Goal: Task Accomplishment & Management: Use online tool/utility

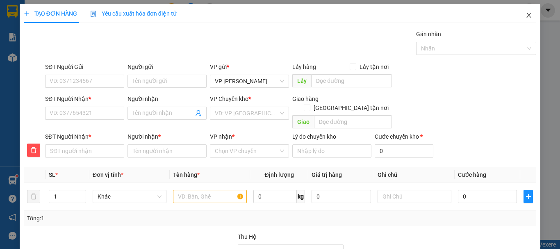
click at [526, 16] on icon "close" at bounding box center [528, 15] width 5 height 5
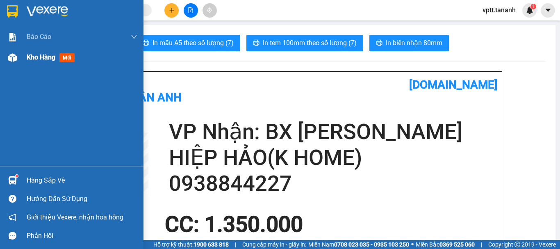
click at [48, 57] on span "Kho hàng" at bounding box center [41, 57] width 29 height 8
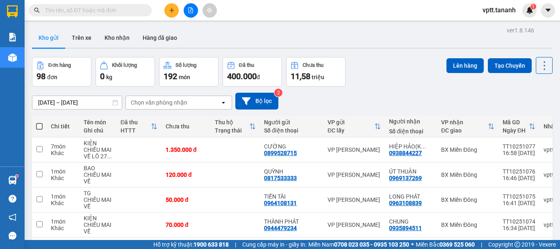
click at [38, 124] on span at bounding box center [39, 126] width 7 height 7
click at [39, 122] on input "checkbox" at bounding box center [39, 122] width 0 height 0
checkbox input "true"
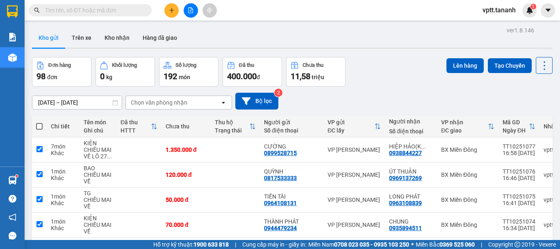
checkbox input "true"
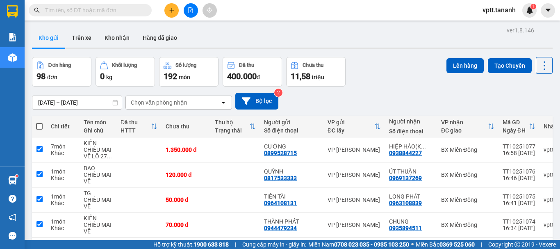
checkbox input "true"
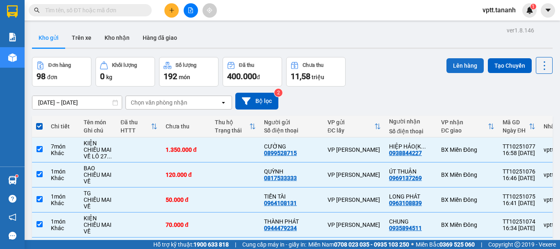
click at [454, 63] on button "Lên hàng" at bounding box center [464, 65] width 37 height 15
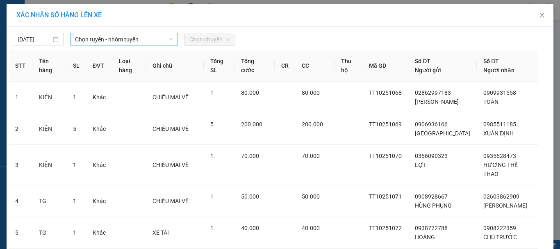
click at [118, 40] on span "Chọn tuyến - nhóm tuyến" at bounding box center [124, 39] width 98 height 12
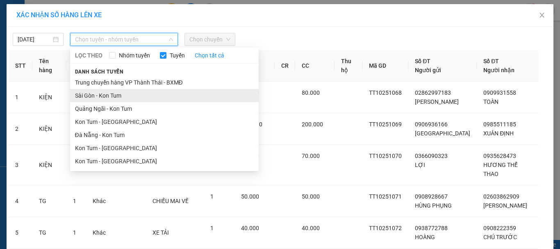
click at [105, 96] on li "Sài Gòn - Kon Tum" at bounding box center [164, 95] width 188 height 13
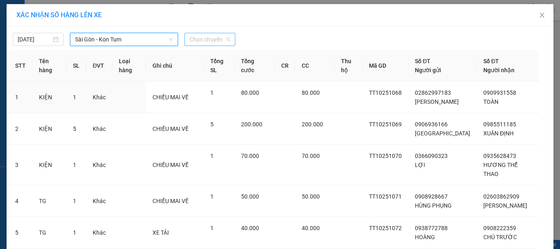
click at [203, 39] on span "Chọn chuyến" at bounding box center [209, 39] width 41 height 12
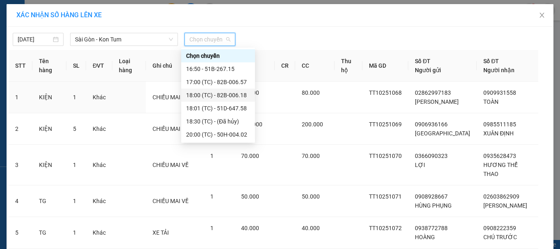
click at [229, 94] on div "18:00 (TC) - 82B-006.18" at bounding box center [218, 95] width 64 height 9
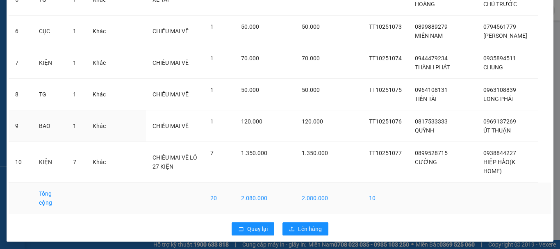
scroll to position [246, 0]
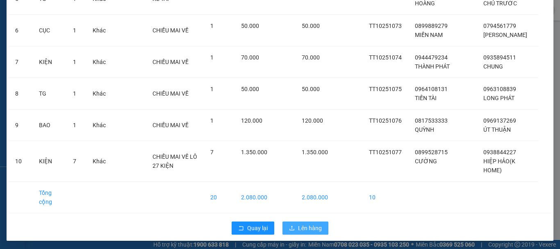
click at [301, 232] on span "Lên hàng" at bounding box center [310, 227] width 24 height 9
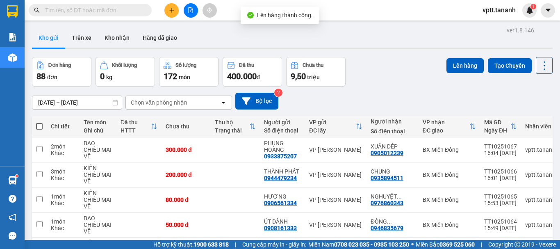
drag, startPoint x: 39, startPoint y: 127, endPoint x: 49, endPoint y: 120, distance: 11.9
click at [39, 126] on span at bounding box center [39, 126] width 7 height 7
click at [39, 122] on input "checkbox" at bounding box center [39, 122] width 0 height 0
checkbox input "true"
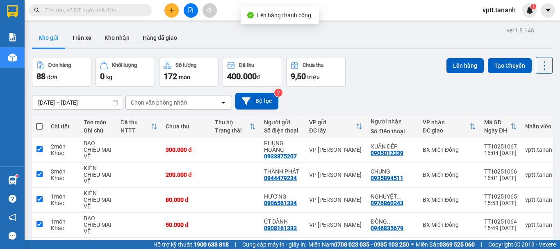
checkbox input "true"
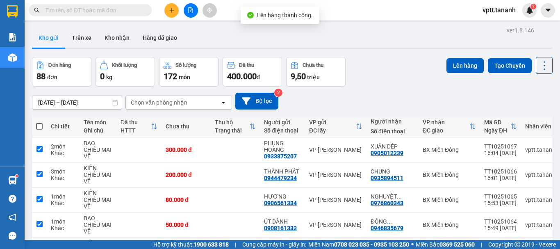
checkbox input "true"
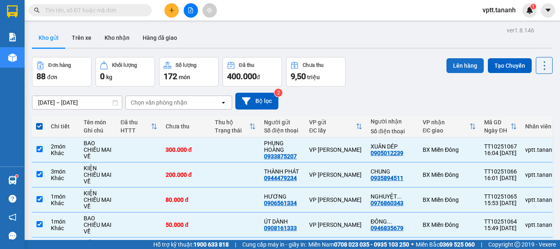
click at [462, 66] on button "Lên hàng" at bounding box center [464, 65] width 37 height 15
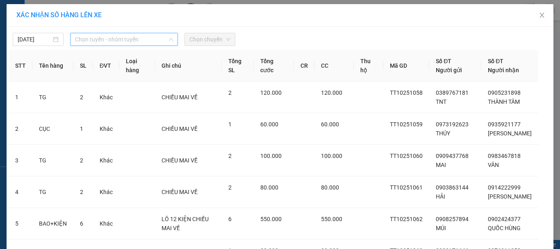
click at [120, 40] on span "Chọn tuyến - nhóm tuyến" at bounding box center [124, 39] width 98 height 12
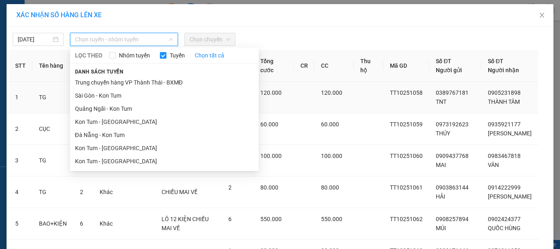
click at [119, 95] on li "Sài Gòn - Kon Tum" at bounding box center [164, 95] width 188 height 13
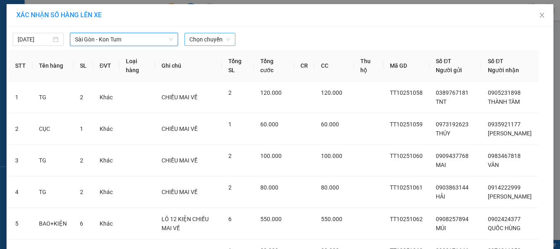
click at [205, 40] on span "Chọn chuyến" at bounding box center [209, 39] width 41 height 12
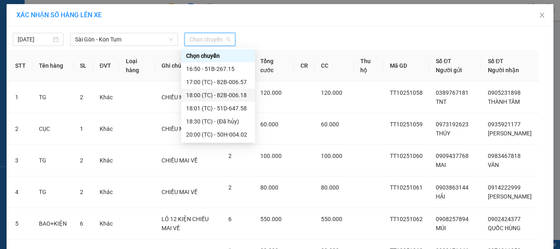
click at [223, 95] on div "18:00 (TC) - 82B-006.18" at bounding box center [218, 95] width 64 height 9
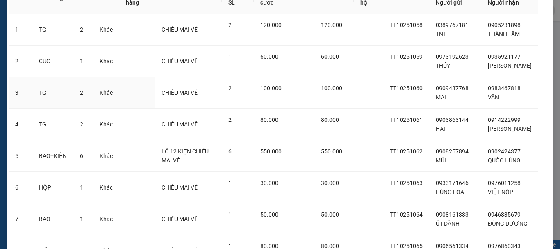
scroll to position [238, 0]
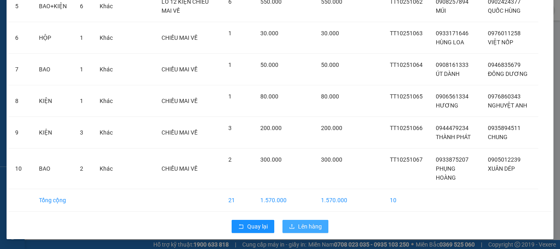
click at [316, 227] on span "Lên hàng" at bounding box center [310, 226] width 24 height 9
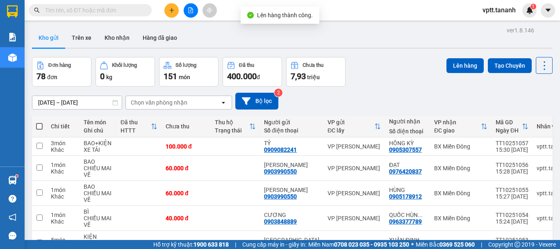
click at [39, 125] on span at bounding box center [39, 126] width 7 height 7
click at [39, 122] on input "checkbox" at bounding box center [39, 122] width 0 height 0
checkbox input "true"
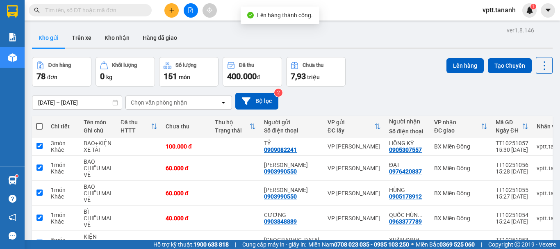
checkbox input "true"
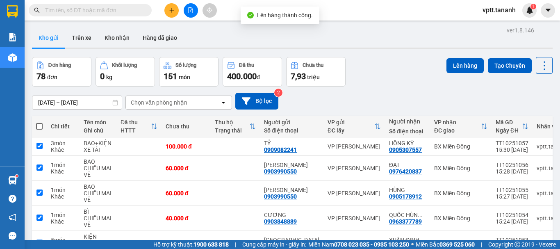
checkbox input "true"
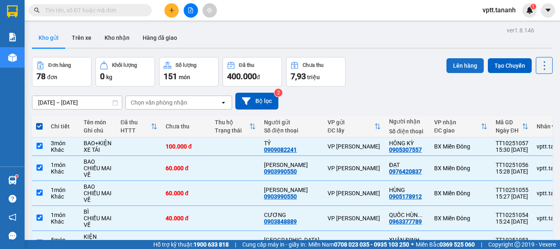
click at [458, 66] on button "Lên hàng" at bounding box center [464, 65] width 37 height 15
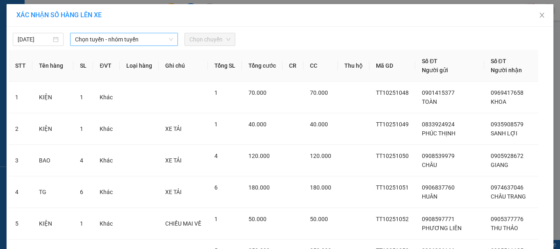
click at [138, 38] on span "Chọn tuyến - nhóm tuyến" at bounding box center [124, 39] width 98 height 12
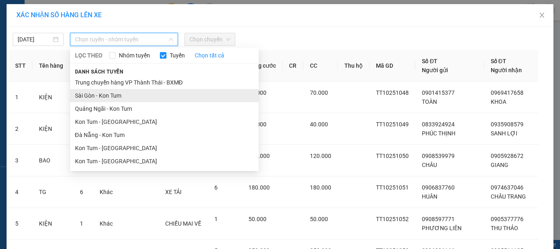
click at [114, 96] on li "Sài Gòn - Kon Tum" at bounding box center [164, 95] width 188 height 13
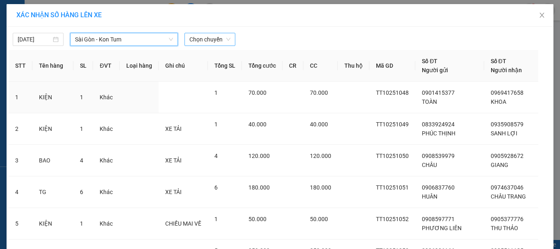
click at [200, 40] on span "Chọn chuyến" at bounding box center [209, 39] width 41 height 12
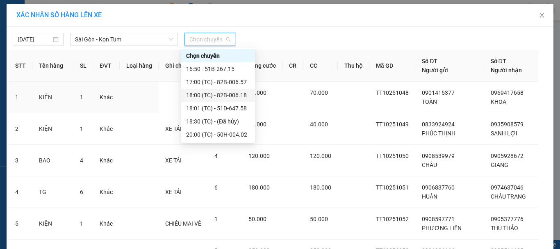
click at [222, 94] on div "18:00 (TC) - 82B-006.18" at bounding box center [218, 95] width 64 height 9
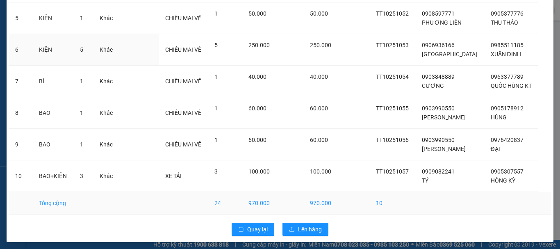
scroll to position [220, 0]
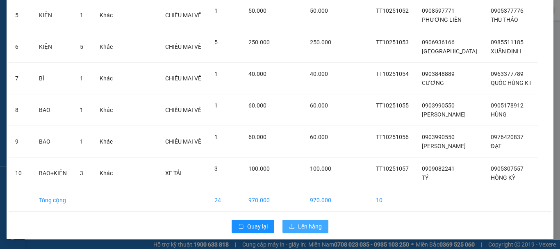
click at [306, 227] on span "Lên hàng" at bounding box center [310, 226] width 24 height 9
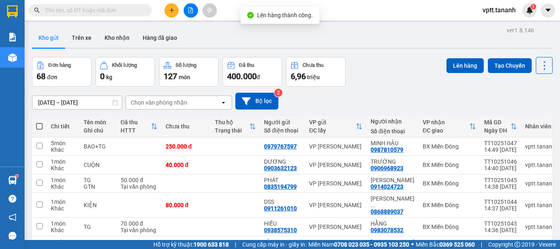
click at [38, 126] on span at bounding box center [39, 126] width 7 height 7
click at [39, 122] on input "checkbox" at bounding box center [39, 122] width 0 height 0
checkbox input "true"
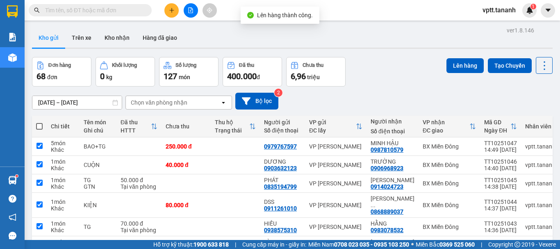
checkbox input "true"
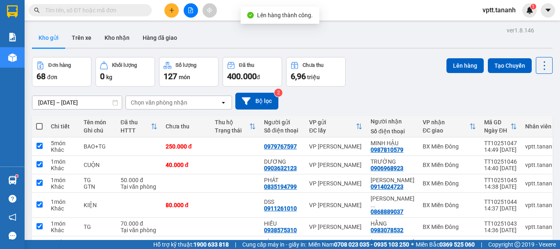
checkbox input "true"
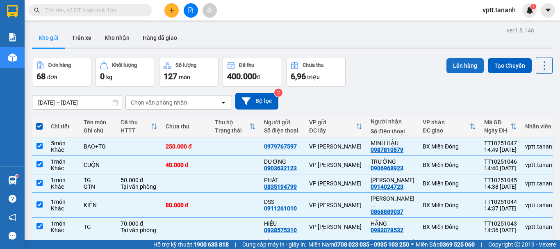
click at [452, 66] on button "Lên hàng" at bounding box center [464, 65] width 37 height 15
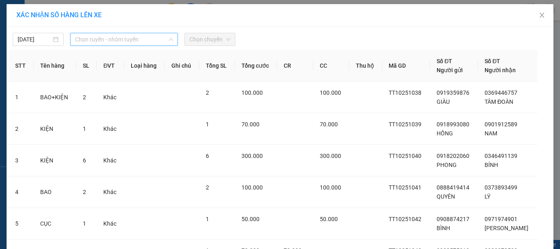
click at [133, 40] on span "Chọn tuyến - nhóm tuyến" at bounding box center [124, 39] width 98 height 12
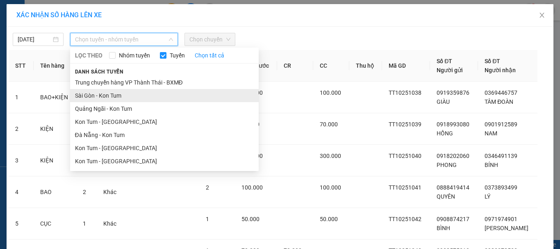
click at [128, 95] on li "Sài Gòn - Kon Tum" at bounding box center [164, 95] width 188 height 13
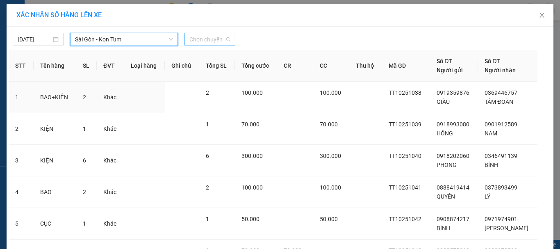
click at [199, 41] on span "Chọn chuyến" at bounding box center [209, 39] width 41 height 12
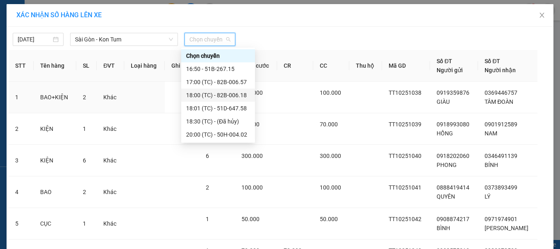
click at [223, 96] on div "18:00 (TC) - 82B-006.18" at bounding box center [218, 95] width 64 height 9
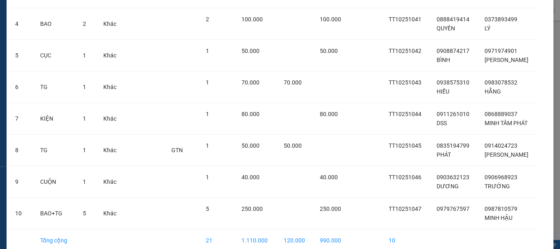
scroll to position [220, 0]
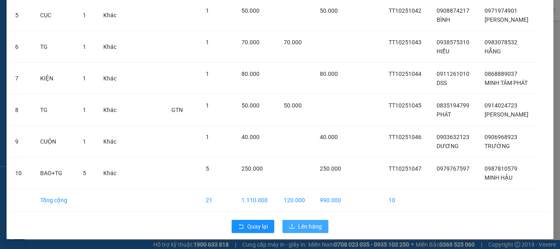
click at [310, 228] on span "Lên hàng" at bounding box center [310, 226] width 24 height 9
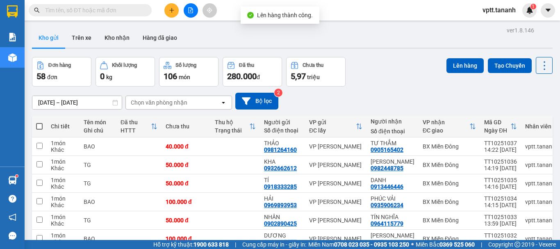
click at [40, 126] on span at bounding box center [39, 126] width 7 height 7
click at [39, 122] on input "checkbox" at bounding box center [39, 122] width 0 height 0
checkbox input "true"
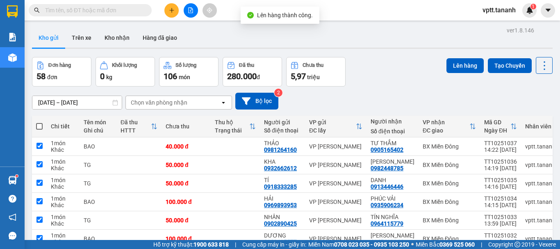
checkbox input "true"
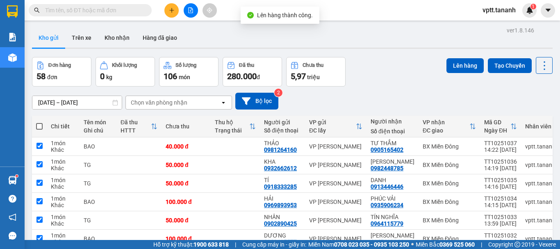
checkbox input "true"
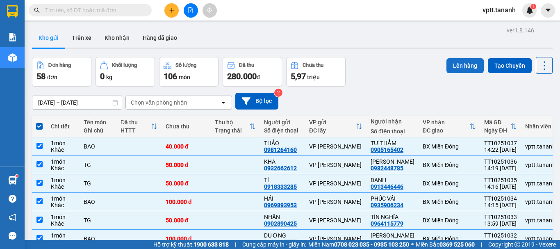
click at [457, 64] on button "Lên hàng" at bounding box center [464, 65] width 37 height 15
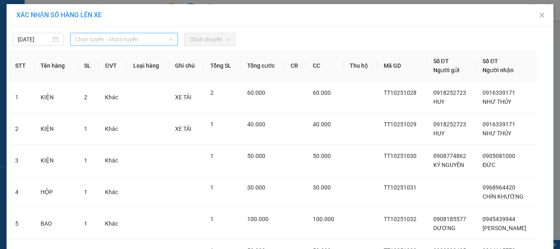
click at [132, 43] on span "Chọn tuyến - nhóm tuyến" at bounding box center [124, 39] width 98 height 12
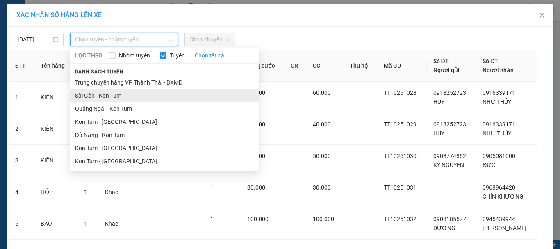
click at [128, 95] on li "Sài Gòn - Kon Tum" at bounding box center [164, 95] width 188 height 13
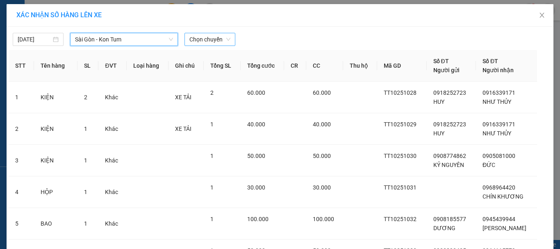
click at [195, 37] on span "Chọn chuyến" at bounding box center [209, 39] width 41 height 12
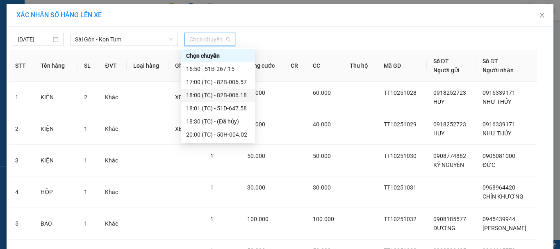
click at [215, 96] on div "18:00 (TC) - 82B-006.18" at bounding box center [218, 95] width 64 height 9
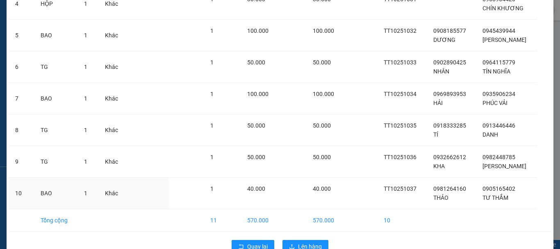
scroll to position [220, 0]
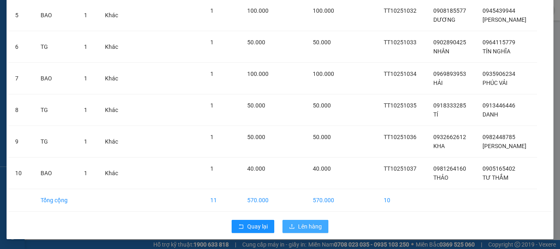
click at [313, 224] on span "Lên hàng" at bounding box center [310, 226] width 24 height 9
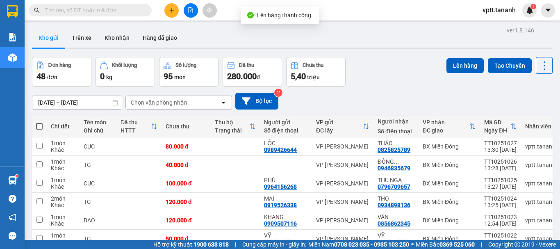
drag, startPoint x: 41, startPoint y: 126, endPoint x: 70, endPoint y: 125, distance: 28.7
click at [41, 125] on span at bounding box center [39, 126] width 7 height 7
click at [39, 122] on input "checkbox" at bounding box center [39, 122] width 0 height 0
checkbox input "true"
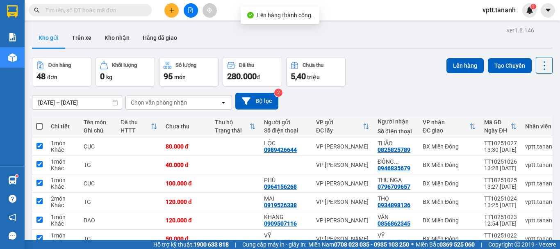
checkbox input "true"
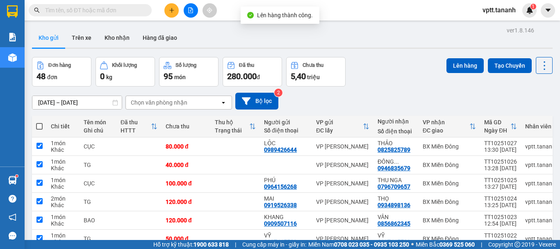
checkbox input "true"
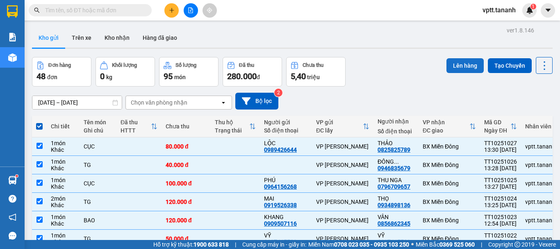
click at [454, 65] on button "Lên hàng" at bounding box center [464, 65] width 37 height 15
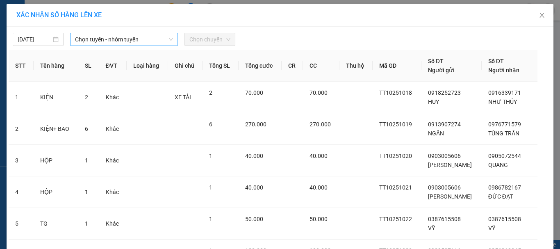
click at [136, 41] on span "Chọn tuyến - nhóm tuyến" at bounding box center [124, 39] width 98 height 12
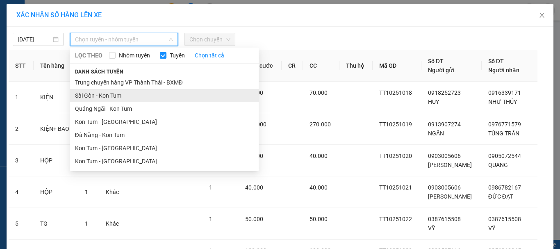
click at [128, 98] on li "Sài Gòn - Kon Tum" at bounding box center [164, 95] width 188 height 13
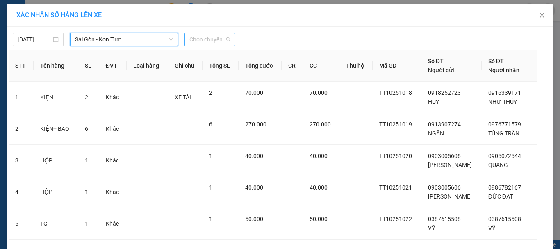
click at [193, 39] on span "Chọn chuyến" at bounding box center [209, 39] width 41 height 12
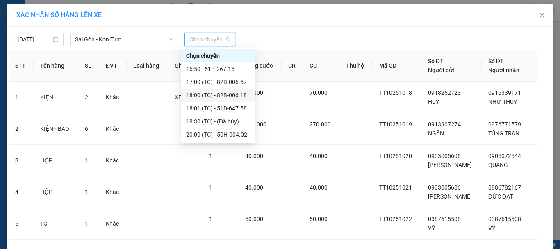
click at [224, 96] on div "18:00 (TC) - 82B-006.18" at bounding box center [218, 95] width 64 height 9
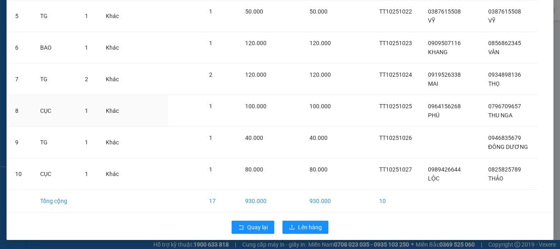
scroll to position [220, 0]
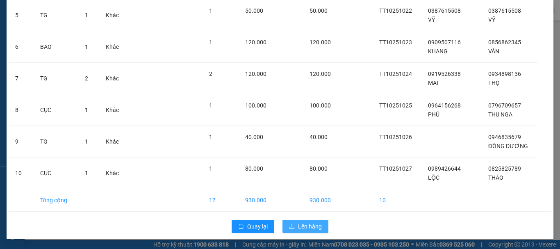
click at [312, 225] on span "Lên hàng" at bounding box center [310, 226] width 24 height 9
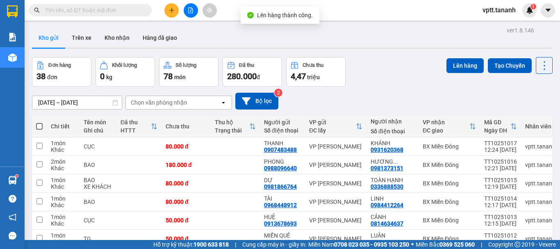
drag, startPoint x: 37, startPoint y: 125, endPoint x: 62, endPoint y: 114, distance: 27.2
click at [38, 125] on span at bounding box center [39, 126] width 7 height 7
click at [39, 122] on input "checkbox" at bounding box center [39, 122] width 0 height 0
checkbox input "true"
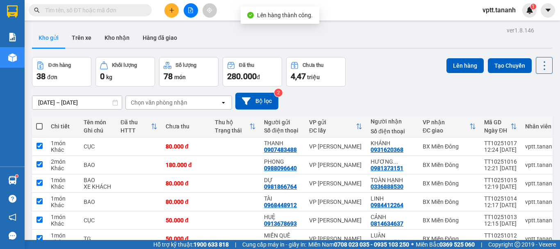
checkbox input "true"
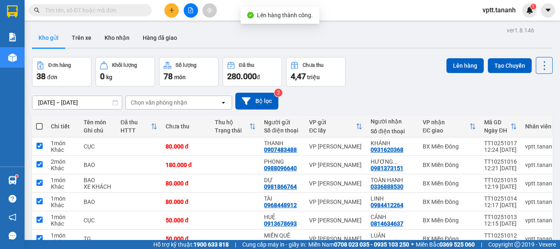
checkbox input "true"
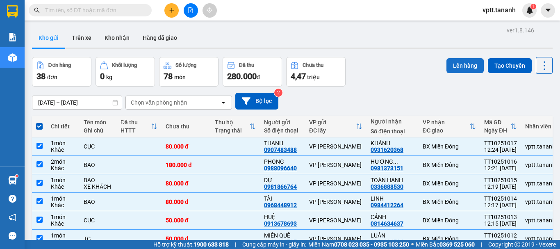
click at [466, 63] on button "Lên hàng" at bounding box center [464, 65] width 37 height 15
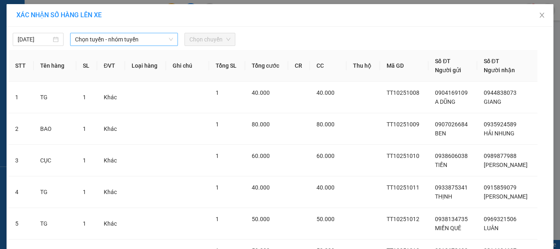
click at [127, 38] on span "Chọn tuyến - nhóm tuyến" at bounding box center [124, 39] width 98 height 12
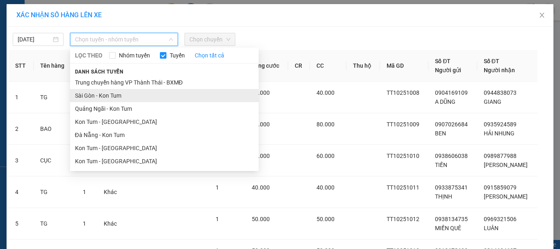
click at [111, 94] on li "Sài Gòn - Kon Tum" at bounding box center [164, 95] width 188 height 13
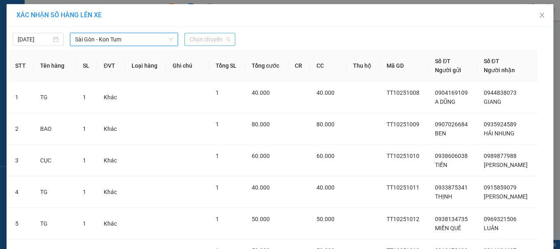
click at [197, 39] on span "Chọn chuyến" at bounding box center [209, 39] width 41 height 12
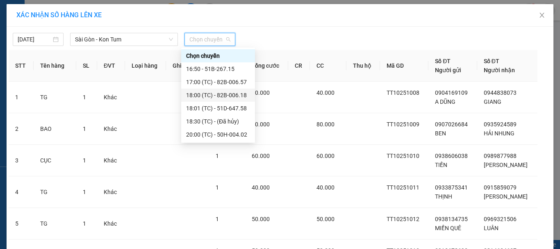
click at [216, 96] on div "18:00 (TC) - 82B-006.18" at bounding box center [218, 95] width 64 height 9
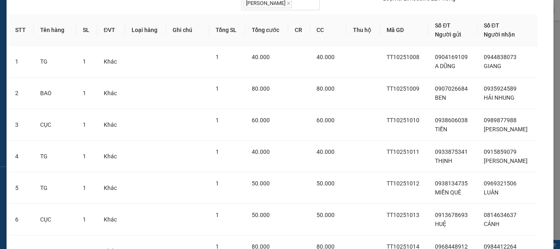
scroll to position [220, 0]
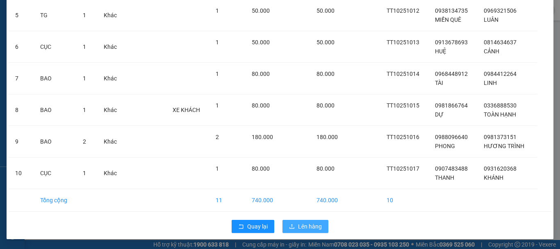
click at [302, 222] on span "Lên hàng" at bounding box center [310, 226] width 24 height 9
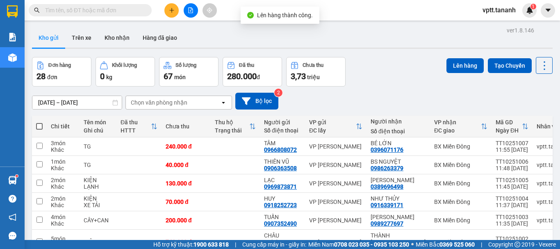
click at [39, 127] on span at bounding box center [39, 126] width 7 height 7
click at [39, 122] on input "checkbox" at bounding box center [39, 122] width 0 height 0
checkbox input "true"
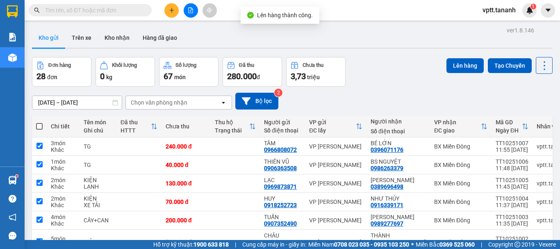
checkbox input "true"
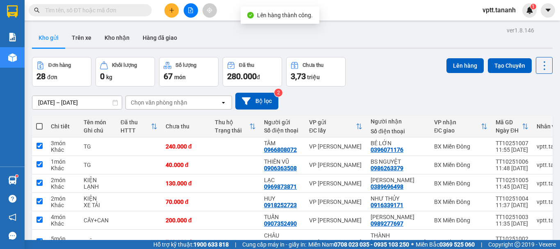
checkbox input "true"
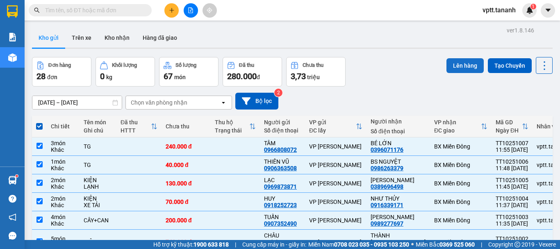
click at [468, 65] on button "Lên hàng" at bounding box center [464, 65] width 37 height 15
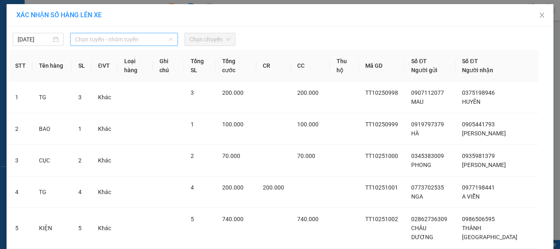
click at [126, 41] on span "Chọn tuyến - nhóm tuyến" at bounding box center [124, 39] width 98 height 12
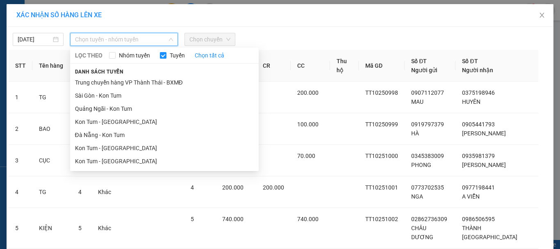
drag, startPoint x: 122, startPoint y: 96, endPoint x: 135, endPoint y: 76, distance: 24.0
click at [121, 96] on li "Sài Gòn - Kon Tum" at bounding box center [164, 95] width 188 height 13
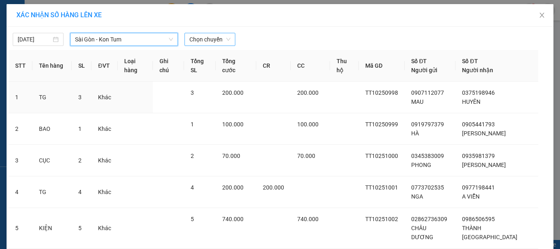
click at [197, 39] on span "Chọn chuyến" at bounding box center [209, 39] width 41 height 12
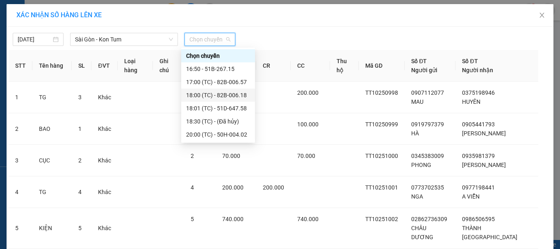
click at [223, 94] on div "18:00 (TC) - 82B-006.18" at bounding box center [218, 95] width 64 height 9
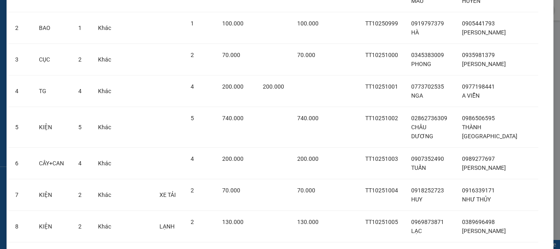
scroll to position [220, 0]
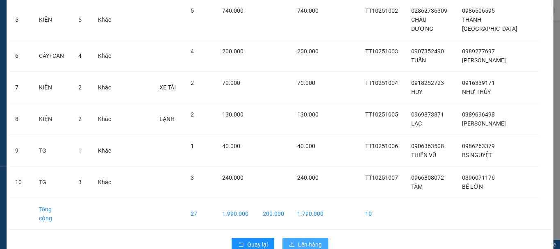
click at [316, 240] on span "Lên hàng" at bounding box center [310, 244] width 24 height 9
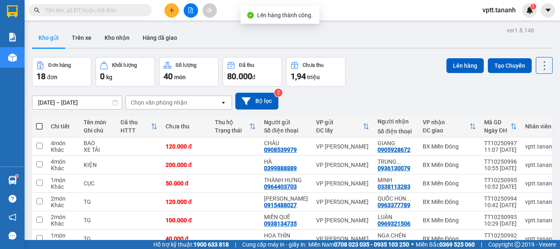
click at [40, 125] on span at bounding box center [39, 126] width 7 height 7
click at [39, 122] on input "checkbox" at bounding box center [39, 122] width 0 height 0
checkbox input "true"
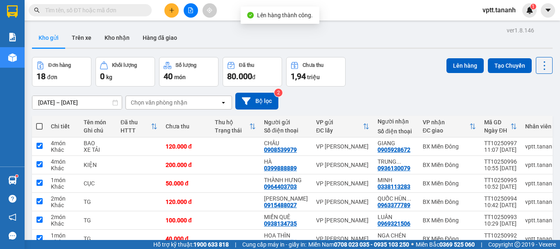
checkbox input "true"
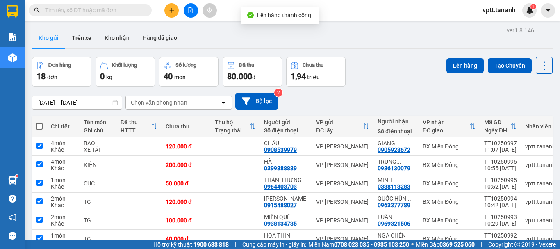
checkbox input "true"
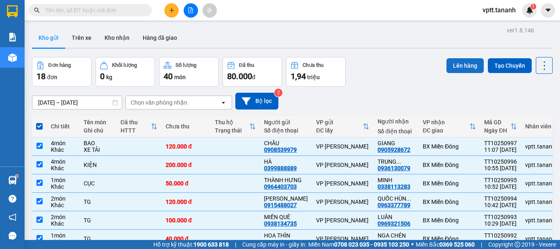
click at [457, 65] on button "Lên hàng" at bounding box center [464, 65] width 37 height 15
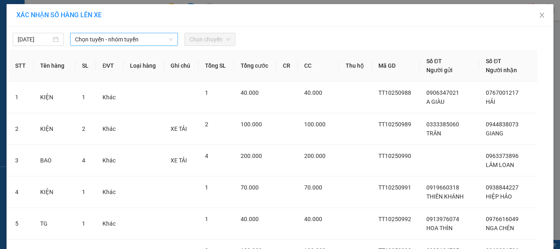
click at [118, 39] on span "Chọn tuyến - nhóm tuyến" at bounding box center [124, 39] width 98 height 12
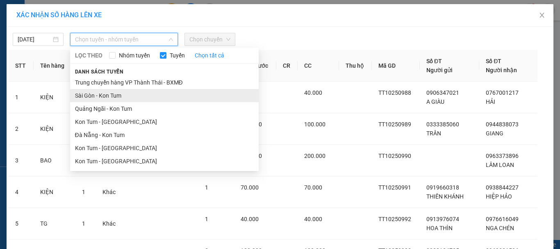
click at [113, 95] on li "Sài Gòn - Kon Tum" at bounding box center [164, 95] width 188 height 13
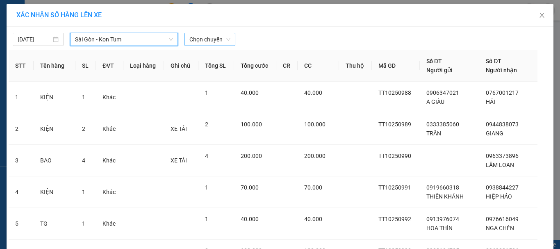
click at [213, 41] on span "Chọn chuyến" at bounding box center [209, 39] width 41 height 12
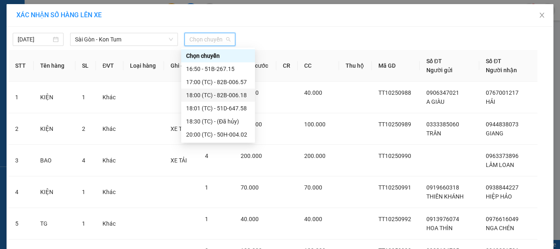
click at [218, 97] on div "18:00 (TC) - 82B-006.18" at bounding box center [218, 95] width 64 height 9
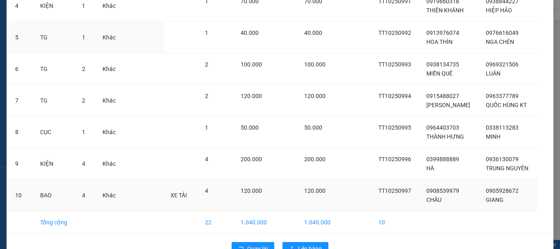
scroll to position [220, 0]
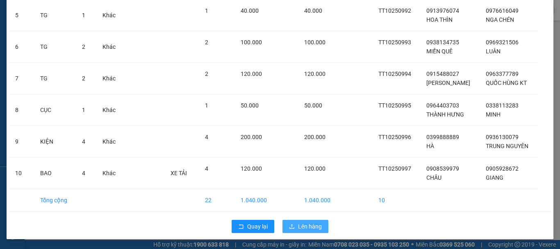
click at [308, 224] on span "Lên hàng" at bounding box center [310, 226] width 24 height 9
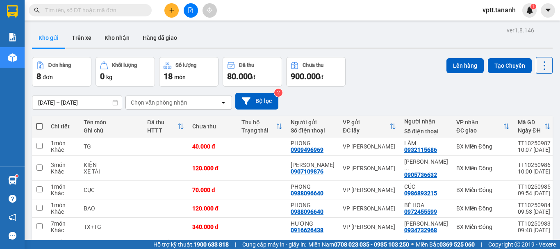
click at [41, 126] on span at bounding box center [39, 126] width 7 height 7
click at [39, 122] on input "checkbox" at bounding box center [39, 122] width 0 height 0
checkbox input "true"
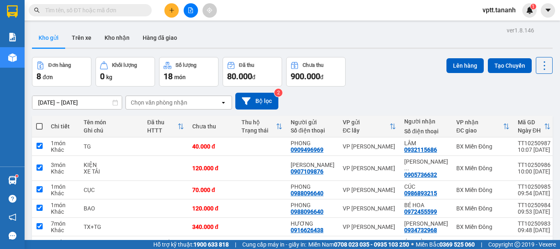
checkbox input "true"
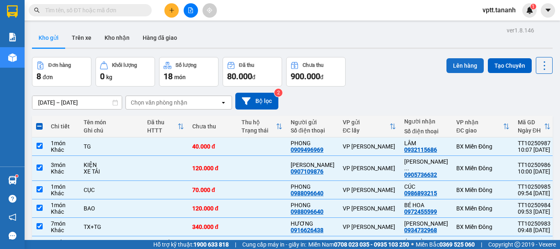
click at [467, 63] on button "Lên hàng" at bounding box center [464, 65] width 37 height 15
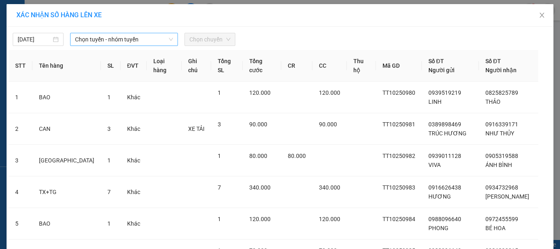
click at [120, 37] on span "Chọn tuyến - nhóm tuyến" at bounding box center [124, 39] width 98 height 12
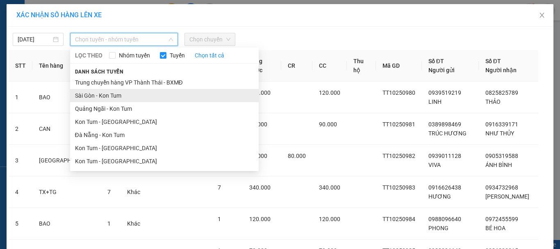
click at [126, 98] on li "Sài Gòn - Kon Tum" at bounding box center [164, 95] width 188 height 13
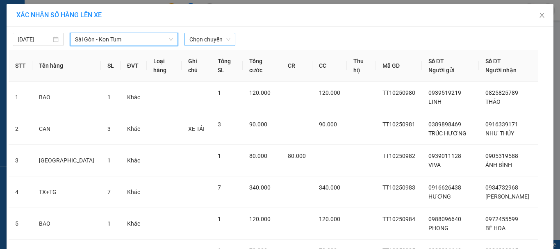
click at [206, 37] on span "Chọn chuyến" at bounding box center [209, 39] width 41 height 12
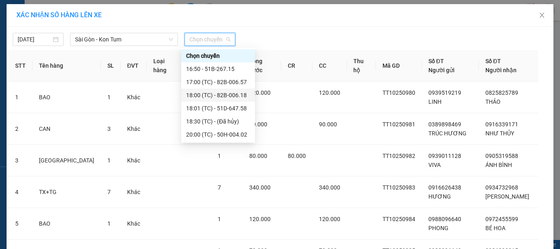
click at [235, 95] on div "18:00 (TC) - 82B-006.18" at bounding box center [218, 95] width 64 height 9
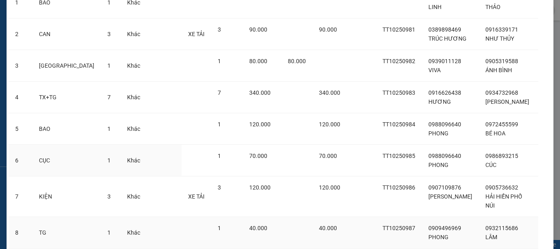
scroll to position [157, 0]
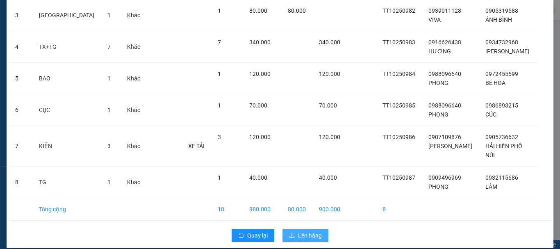
click at [300, 231] on span "Lên hàng" at bounding box center [310, 235] width 24 height 9
